Goal: Navigation & Orientation: Go to known website

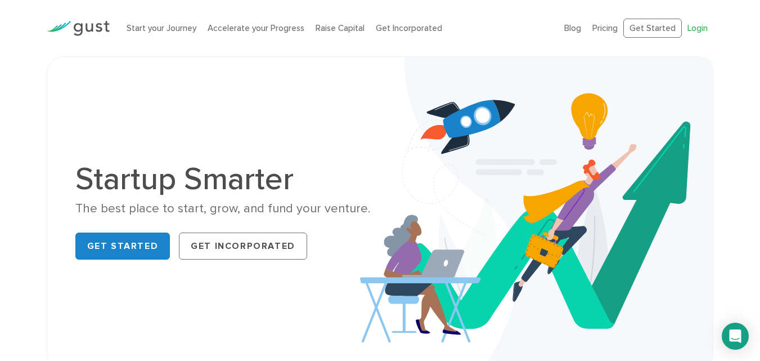
click at [698, 26] on link "Login" at bounding box center [698, 28] width 20 height 10
